Goal: Use online tool/utility: Utilize a website feature to perform a specific function

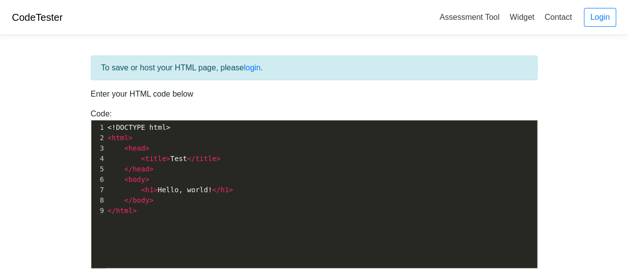
click at [578, 183] on body "CodeTester Assessment Tool Widget Contact Login To save or host your HTML page,…" at bounding box center [314, 178] width 628 height 357
click at [579, 98] on body "CodeTester Assessment Tool Widget Contact Login To save or host your HTML page,…" at bounding box center [314, 178] width 628 height 357
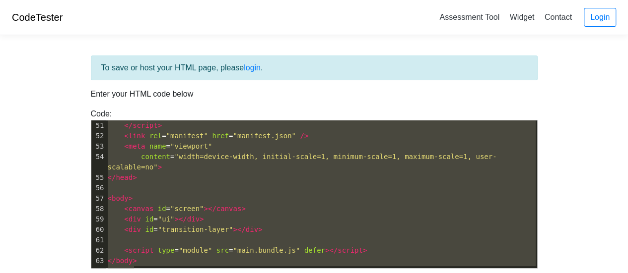
scroll to position [577, 0]
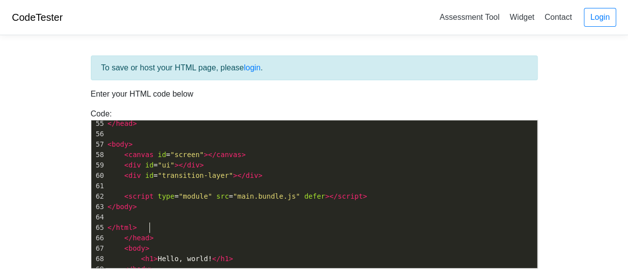
click at [187, 233] on pre "</ head >" at bounding box center [321, 238] width 431 height 10
click at [195, 233] on pre "</ head >" at bounding box center [321, 238] width 431 height 10
type textarea "<!DOCTYPE html> <html> <head> <title>Test</title><!DOCTYPE html> <!-- Ultimate …"
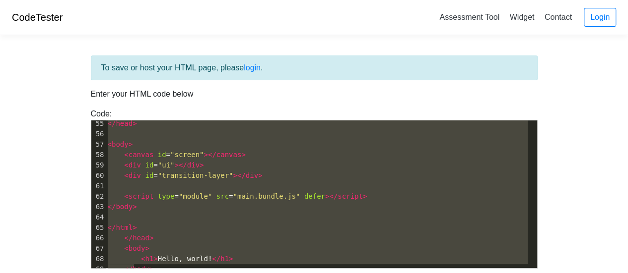
scroll to position [0, 0]
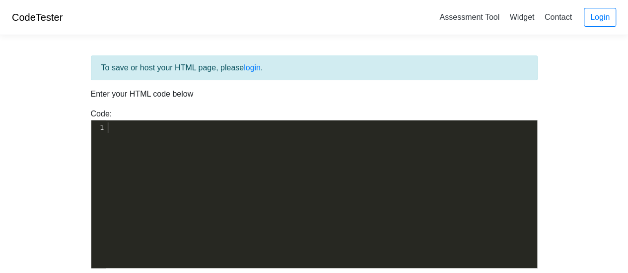
type textarea "<!DOCTYPE html> <!-- Ultimate Game Stash file--> <!-- For the regularly updatin…"
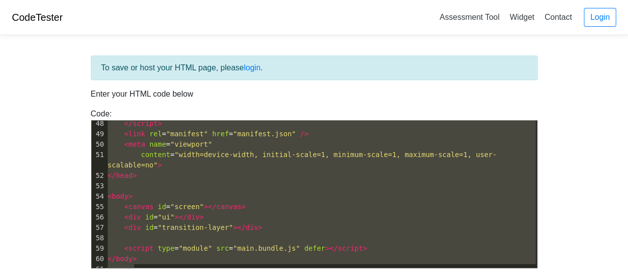
click at [546, 204] on div "To save or host your HTML page, please login . Enter your HTML code below Code:…" at bounding box center [314, 200] width 476 height 314
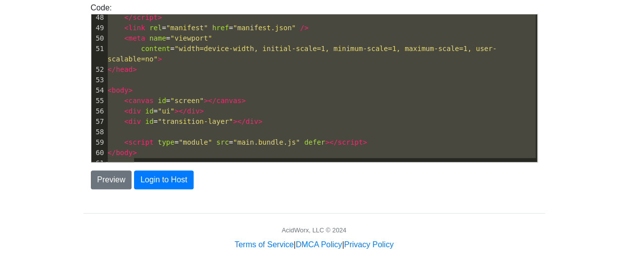
click at [307, 192] on div "To save or host your HTML page, please login . Enter your HTML code below Code:…" at bounding box center [314, 94] width 476 height 314
click at [282, 127] on pre "​" at bounding box center [321, 132] width 431 height 10
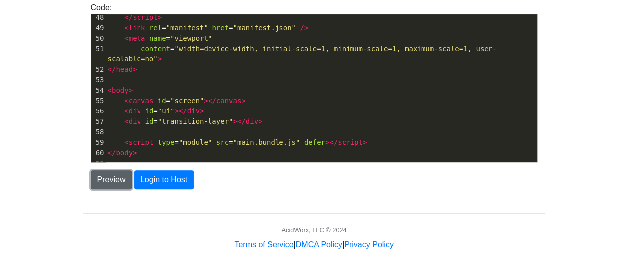
click at [103, 185] on button "Preview" at bounding box center [111, 180] width 41 height 19
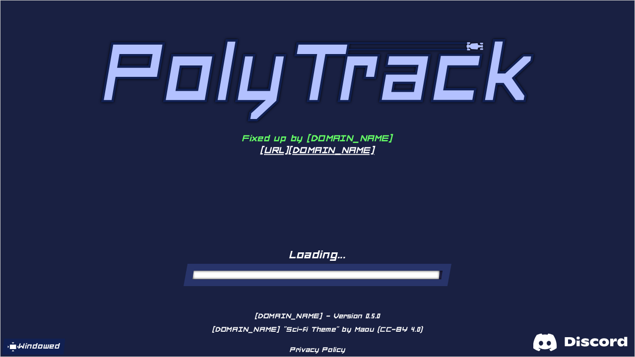
scroll to position [0, 0]
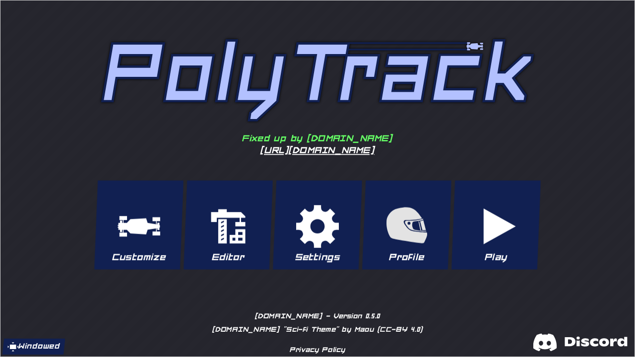
click at [125, 216] on button "Customize" at bounding box center [138, 224] width 89 height 89
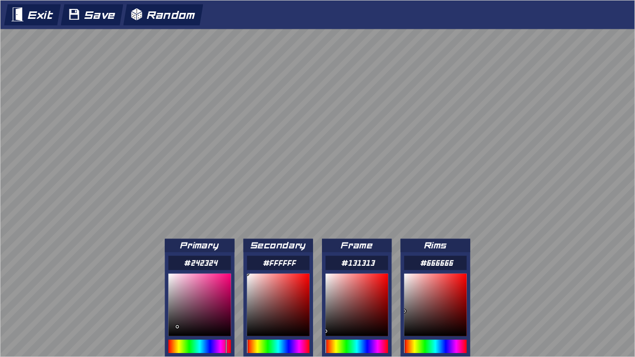
drag, startPoint x: 204, startPoint y: 301, endPoint x: 169, endPoint y: 328, distance: 44.7
click at [169, 273] on div at bounding box center [199, 304] width 63 height 63
click at [169, 273] on div at bounding box center [168, 327] width 5 height 5
click at [187, 273] on div at bounding box center [199, 345] width 63 height 13
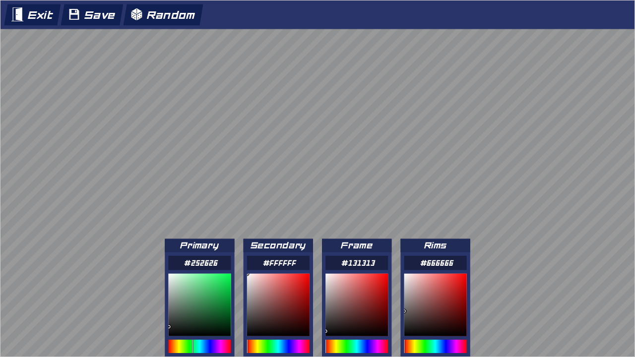
click at [193, 273] on div at bounding box center [199, 345] width 63 height 13
drag, startPoint x: 219, startPoint y: 278, endPoint x: 225, endPoint y: 279, distance: 6.1
click at [225, 273] on div at bounding box center [199, 304] width 63 height 63
type input "#1fbf51"
drag, startPoint x: 225, startPoint y: 279, endPoint x: 221, endPoint y: 290, distance: 11.3
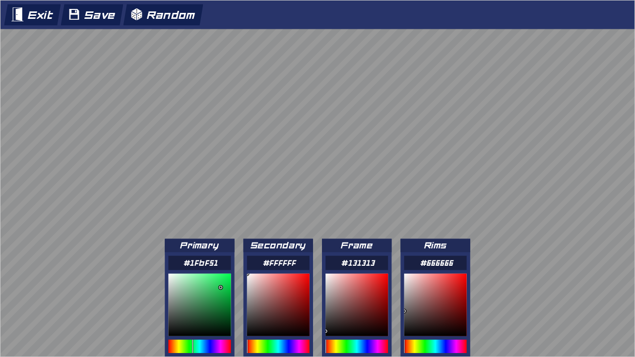
click at [221, 273] on div at bounding box center [220, 287] width 5 height 5
drag, startPoint x: 273, startPoint y: 297, endPoint x: 260, endPoint y: 290, distance: 15.1
click at [260, 273] on div at bounding box center [278, 304] width 63 height 63
drag, startPoint x: 300, startPoint y: 286, endPoint x: 290, endPoint y: 283, distance: 10.8
click at [290, 273] on div at bounding box center [278, 304] width 63 height 63
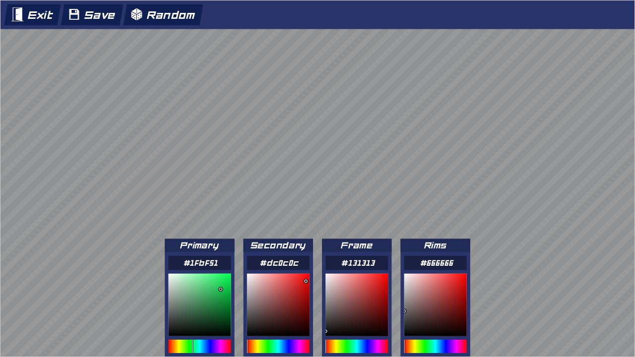
drag, startPoint x: 296, startPoint y: 277, endPoint x: 306, endPoint y: 283, distance: 12.0
click at [306, 273] on div at bounding box center [278, 304] width 63 height 63
type input "#da0c0c"
click at [364, 273] on div at bounding box center [356, 345] width 63 height 13
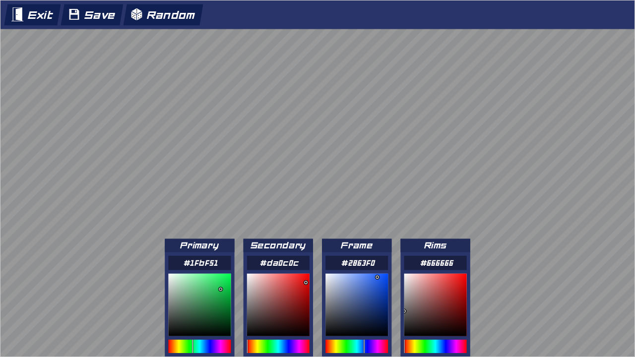
click at [378, 273] on div at bounding box center [356, 304] width 63 height 63
click at [349, 273] on div at bounding box center [356, 345] width 63 height 13
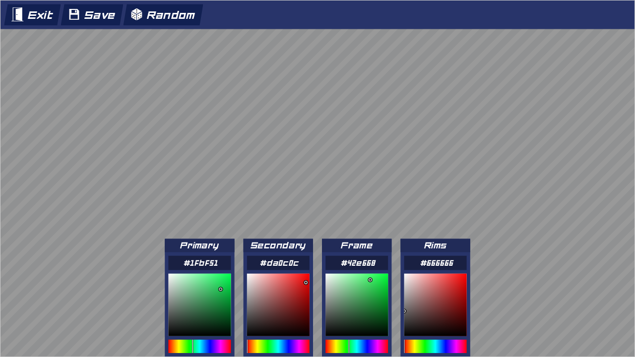
type input "#40e666"
click at [371, 273] on div at bounding box center [356, 304] width 63 height 63
type input "#ab2525"
drag, startPoint x: 445, startPoint y: 291, endPoint x: 453, endPoint y: 295, distance: 9.3
click at [453, 273] on div at bounding box center [435, 304] width 63 height 63
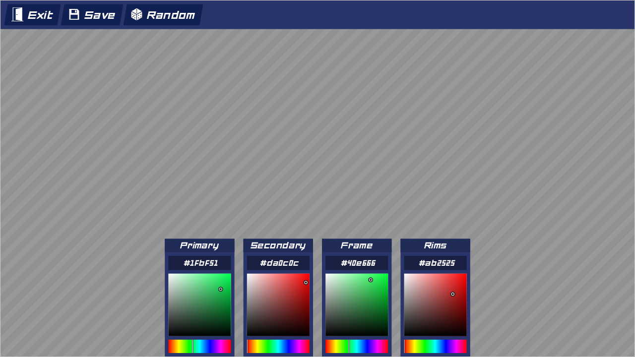
click at [94, 22] on button "Save" at bounding box center [92, 13] width 63 height 21
click at [44, 15] on button "Exit" at bounding box center [31, 13] width 57 height 21
